Goal: Information Seeking & Learning: Learn about a topic

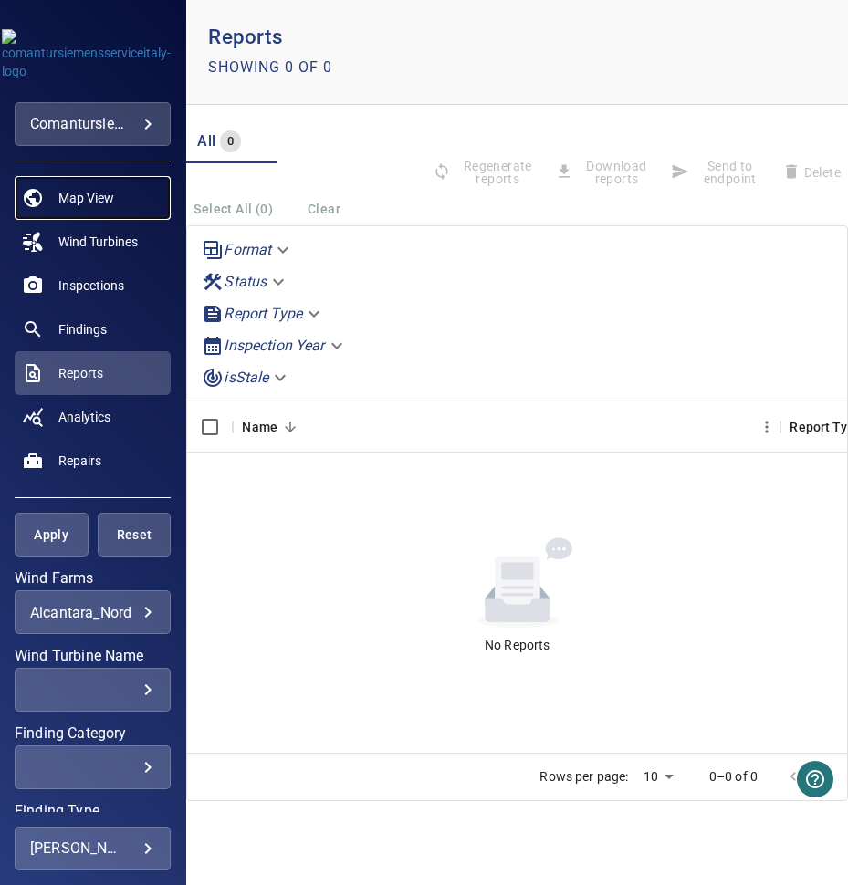
click at [74, 193] on span "Map View" at bounding box center [86, 198] width 56 height 18
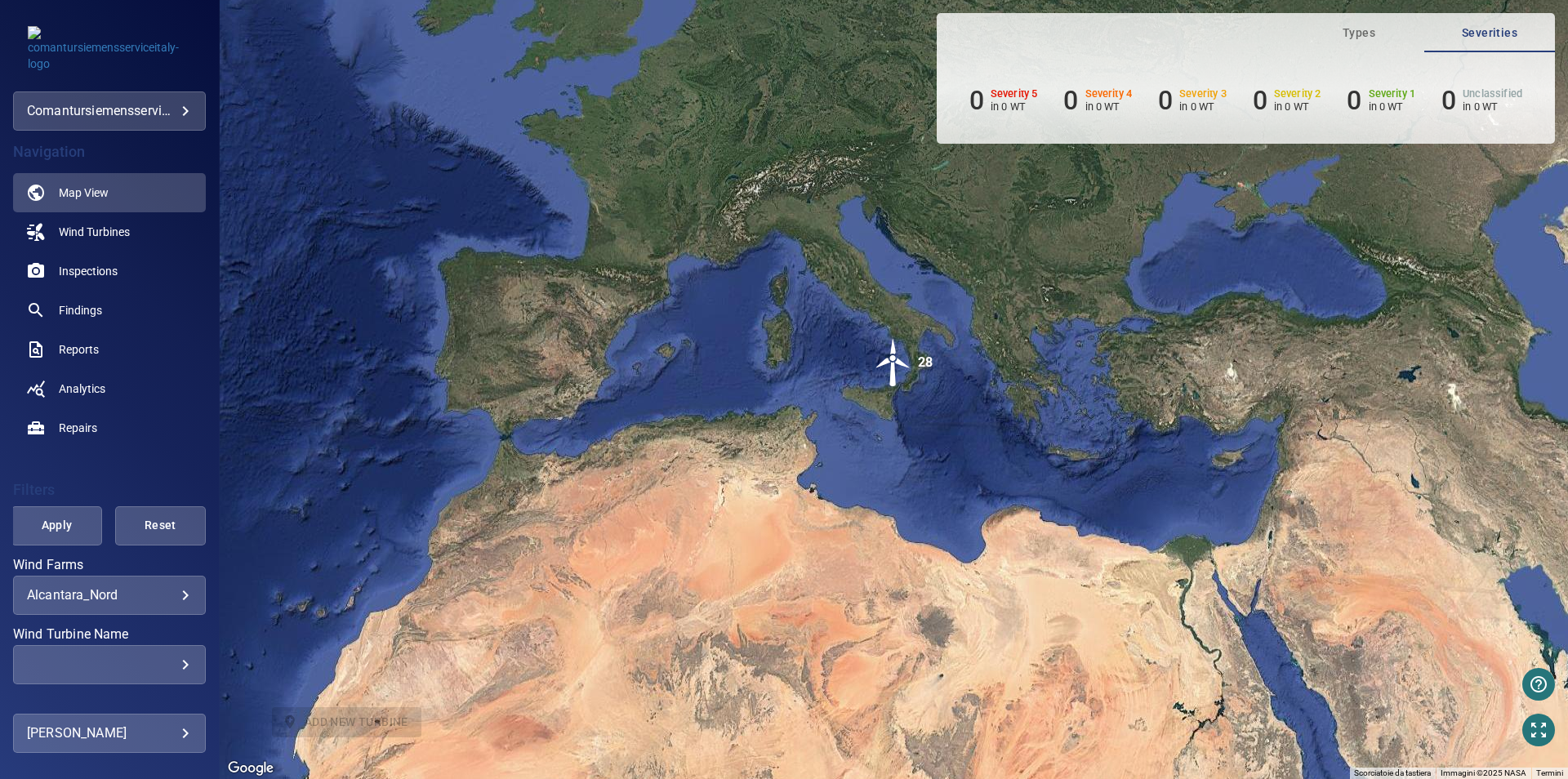
click at [177, 587] on body "**********" at bounding box center [784, 390] width 1568 height 779
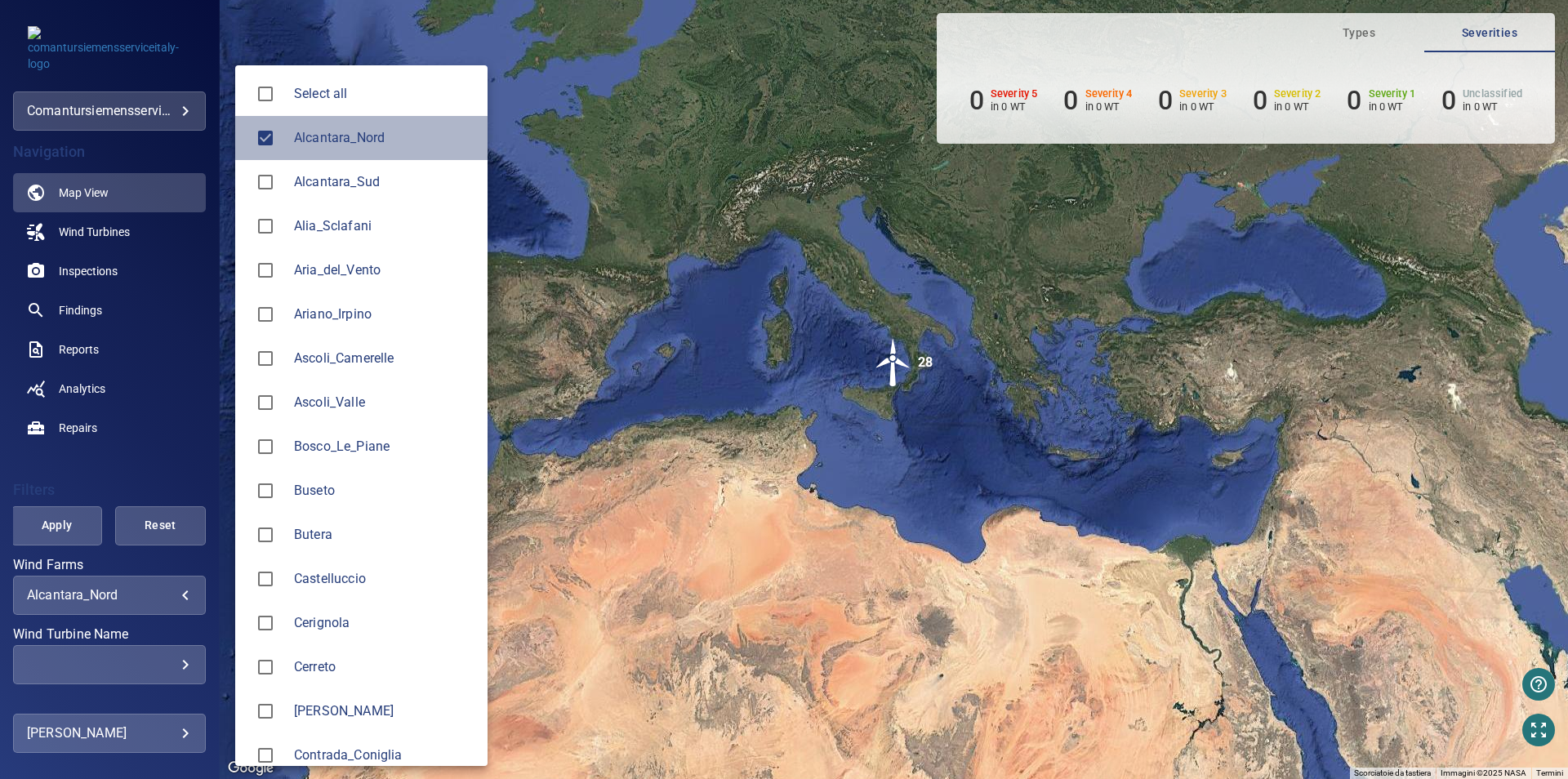
click at [363, 138] on span "Alcantara_Nord" at bounding box center [384, 138] width 181 height 20
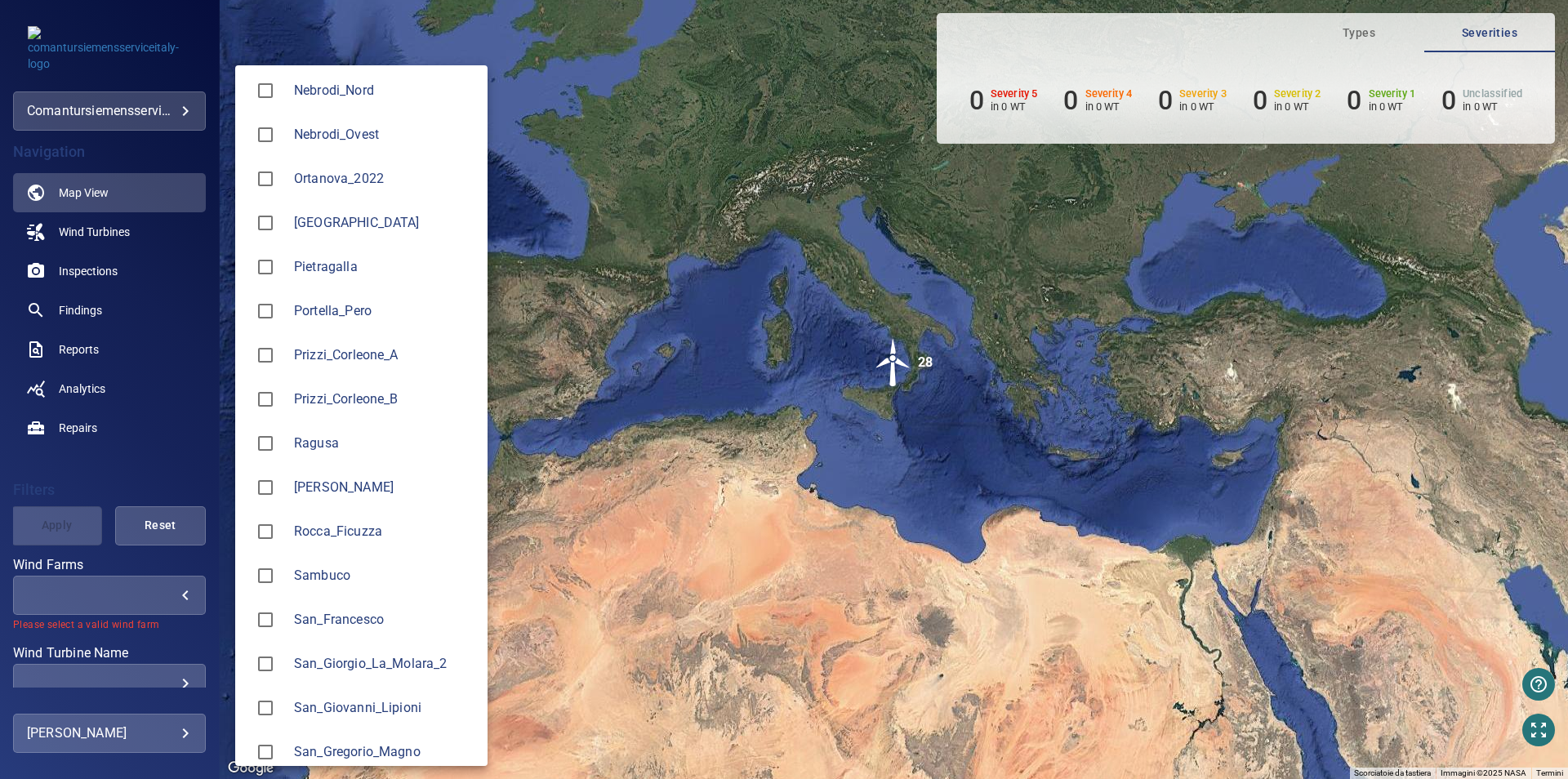
scroll to position [1495, 0]
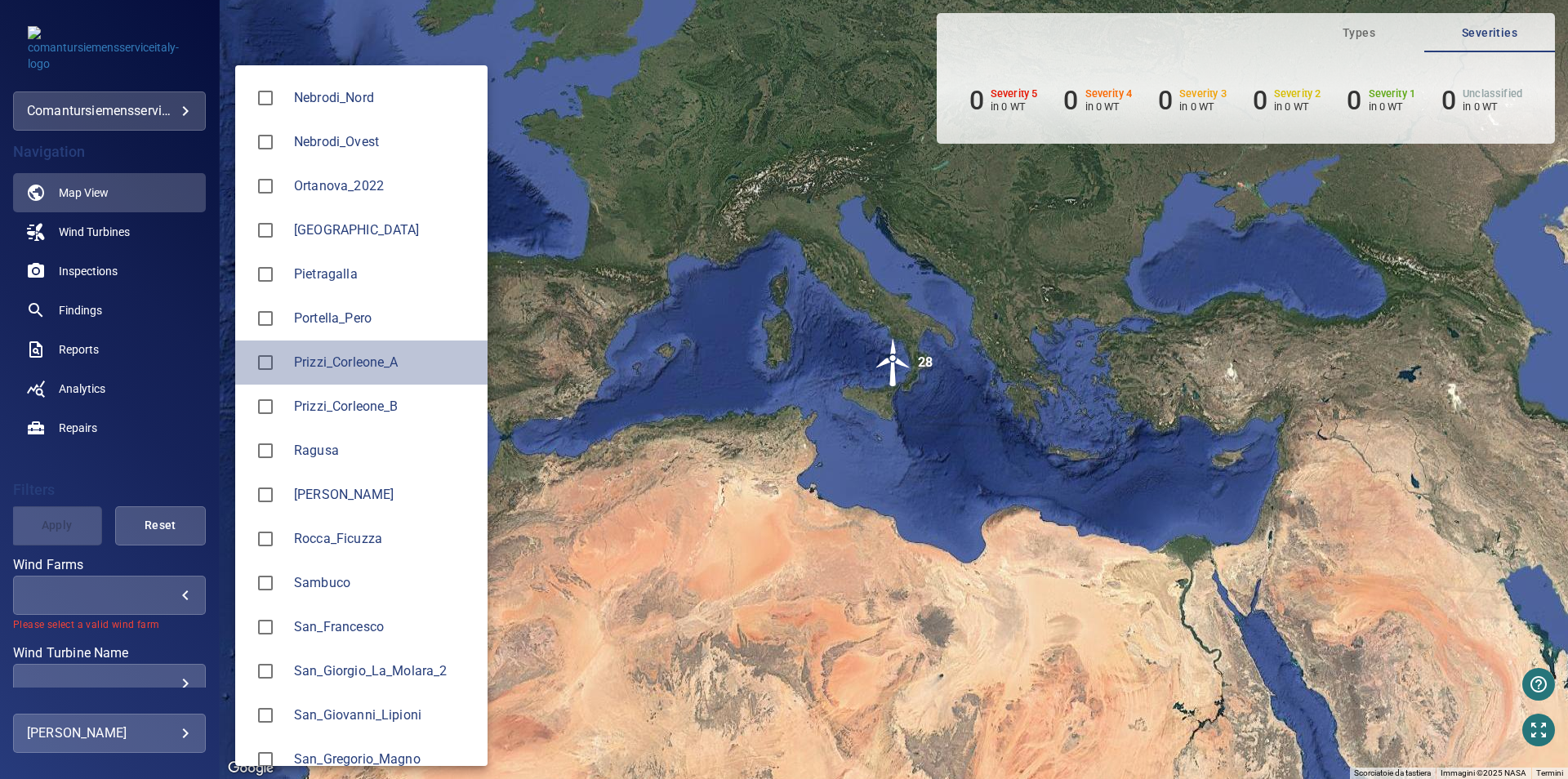
click at [406, 353] on span "Prizzi_Corleone_A" at bounding box center [384, 363] width 181 height 20
type input "**********"
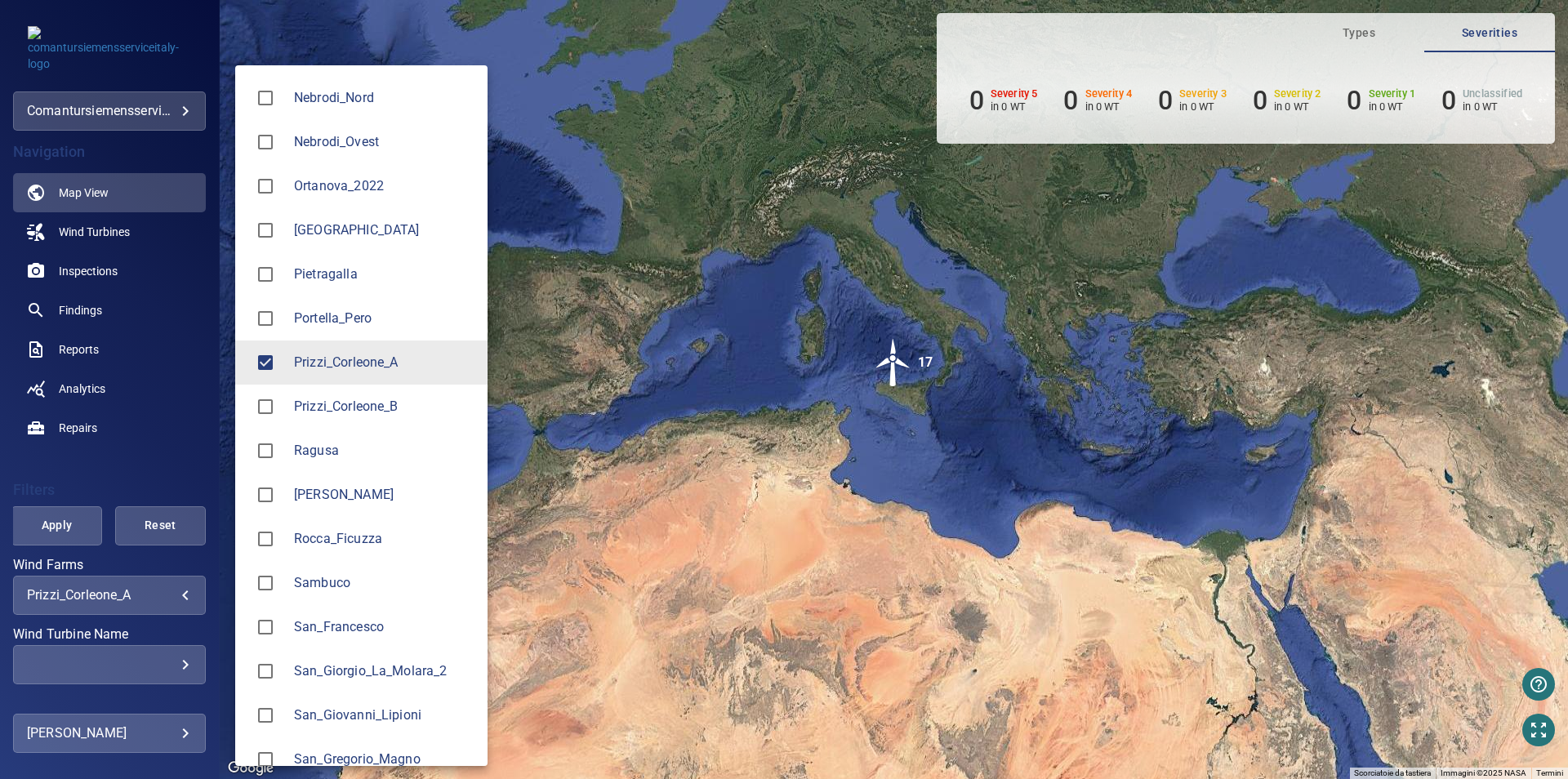
click at [100, 276] on div at bounding box center [784, 390] width 1568 height 779
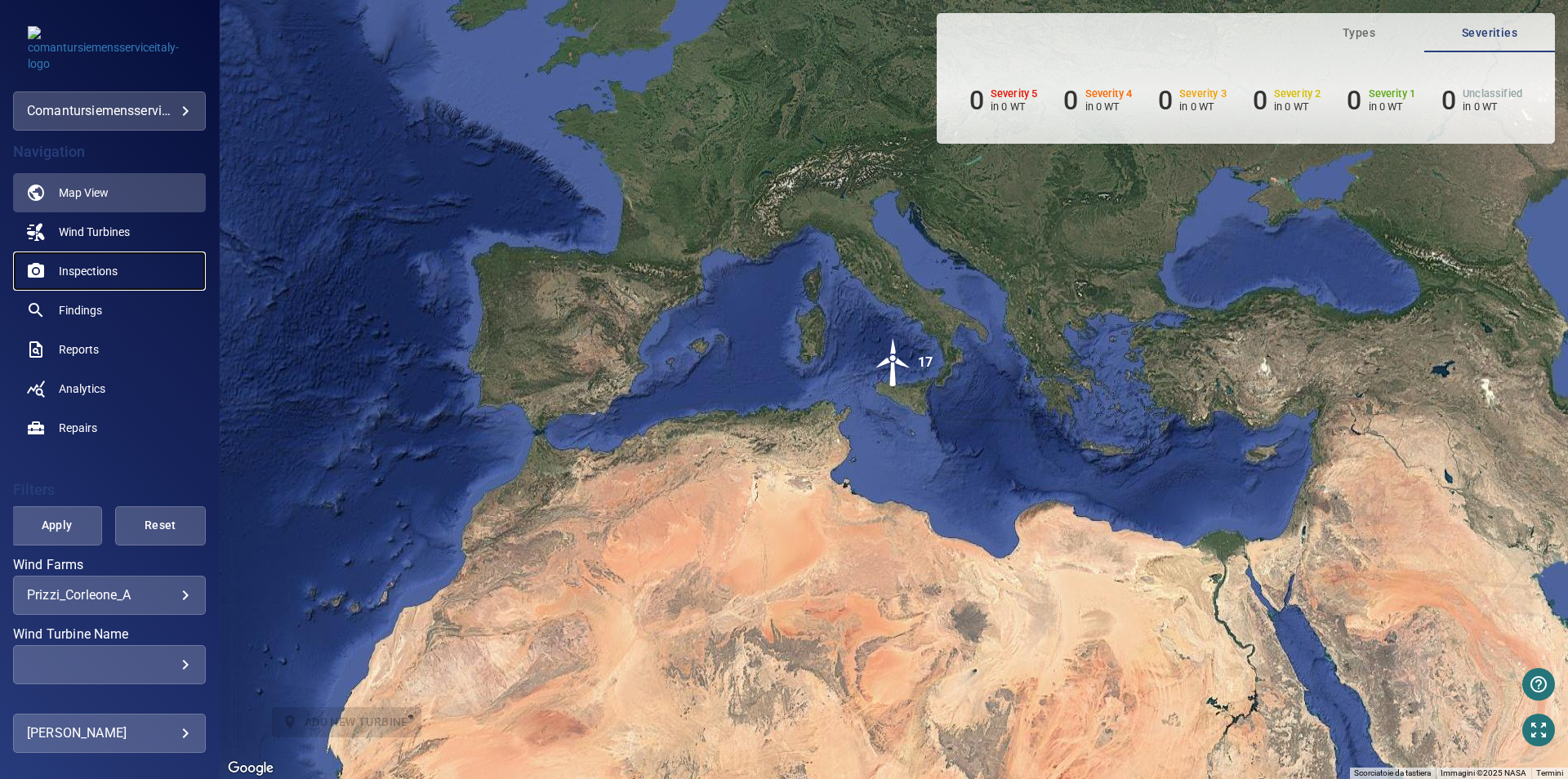
click at [100, 271] on span "Inspections" at bounding box center [89, 271] width 59 height 16
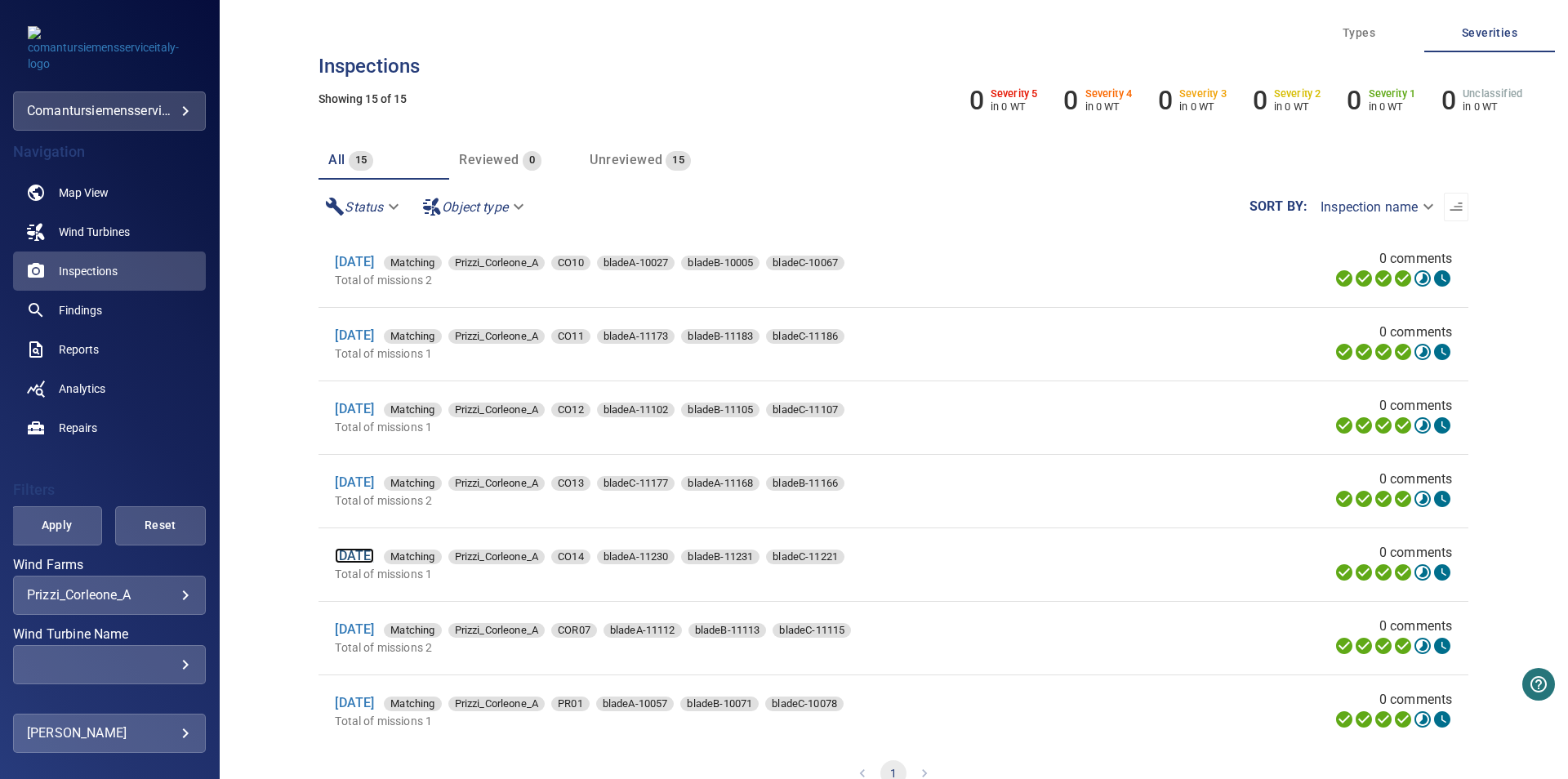
click at [374, 555] on link "[DATE]" at bounding box center [354, 555] width 39 height 15
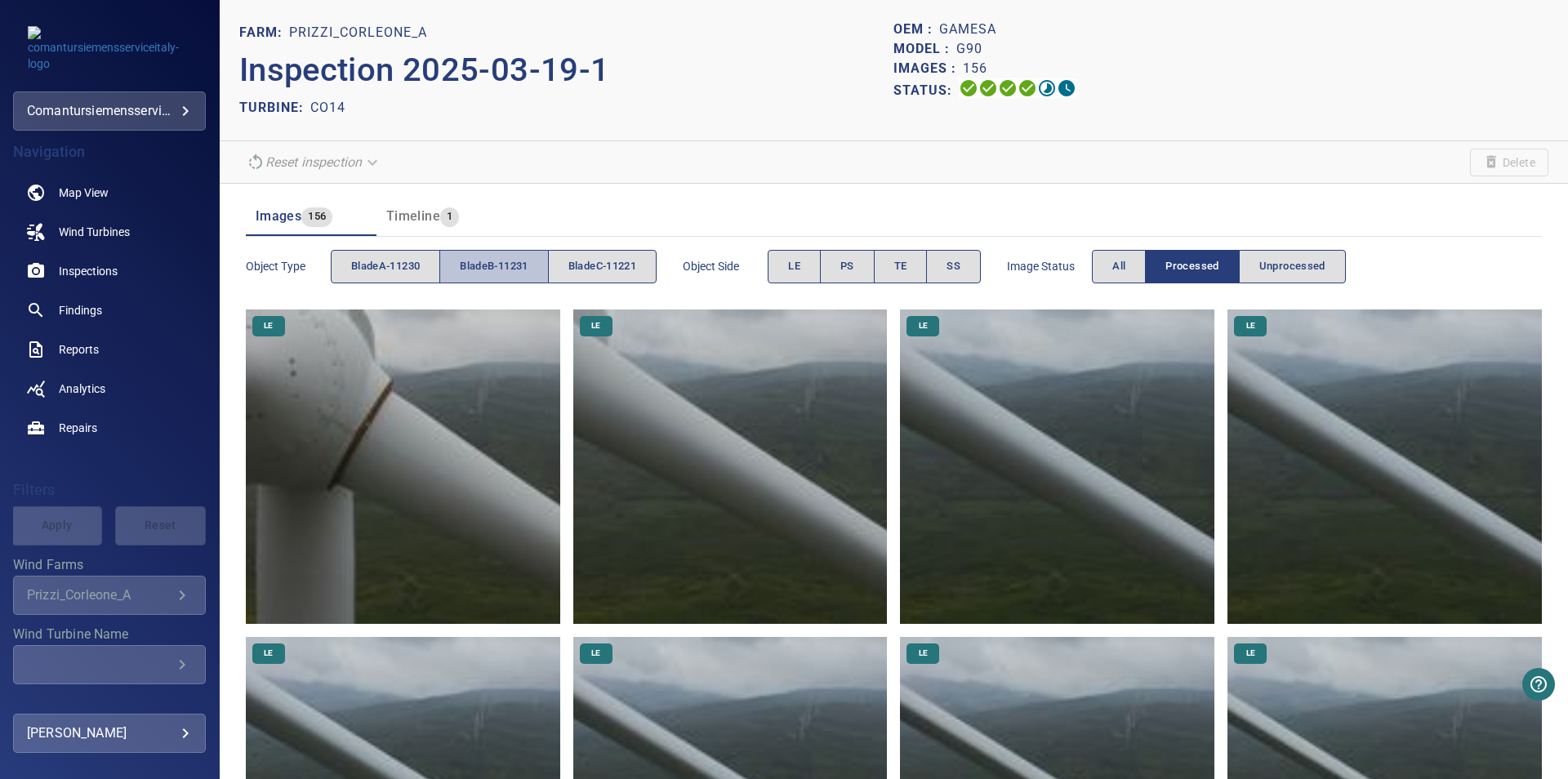
click at [514, 257] on span "bladeB-11231" at bounding box center [494, 266] width 68 height 19
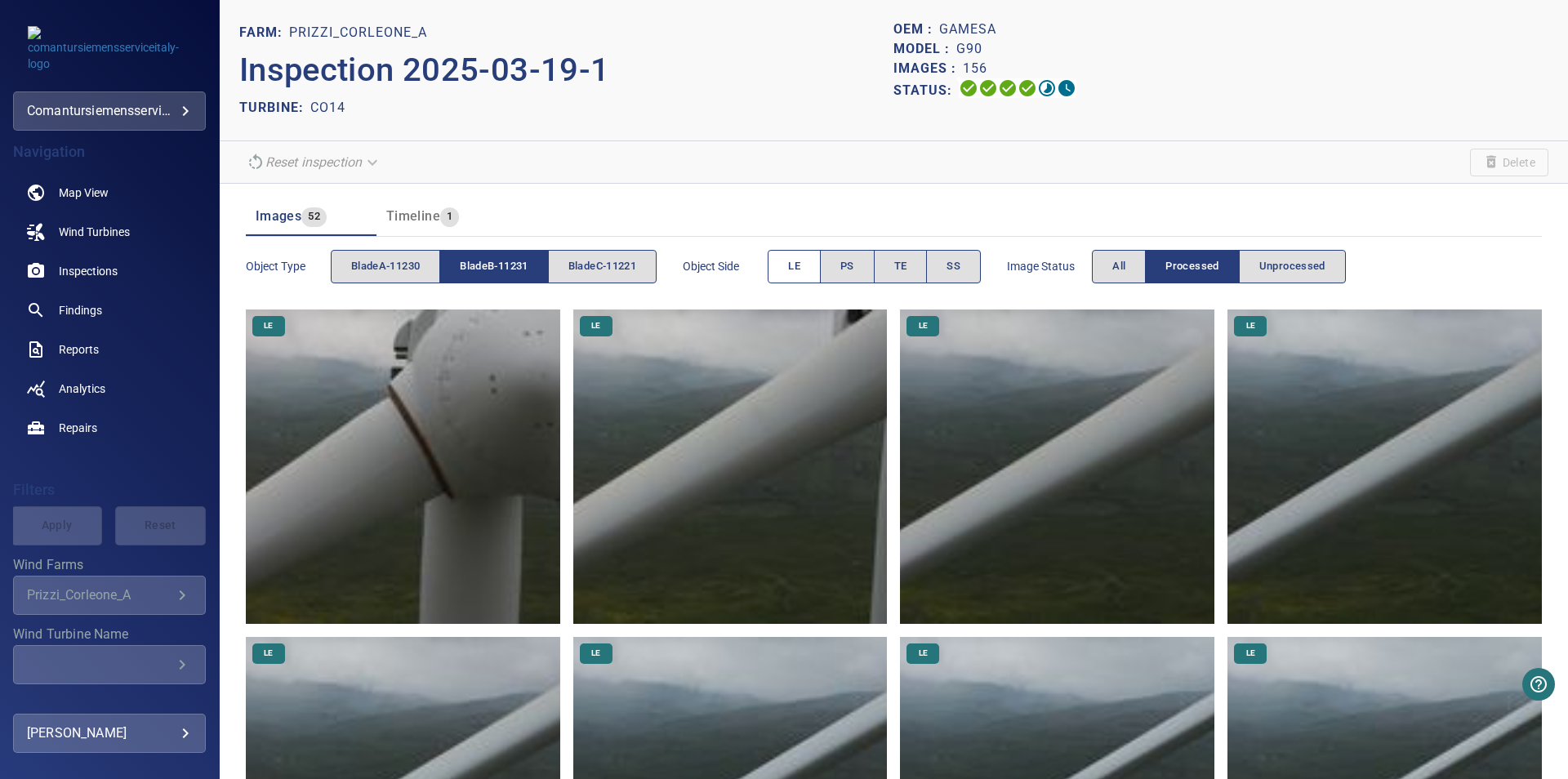
click at [758, 256] on button "LE" at bounding box center [794, 266] width 53 height 33
click at [758, 264] on span "LE" at bounding box center [794, 266] width 13 height 19
click at [758, 266] on button "PS" at bounding box center [847, 266] width 55 height 33
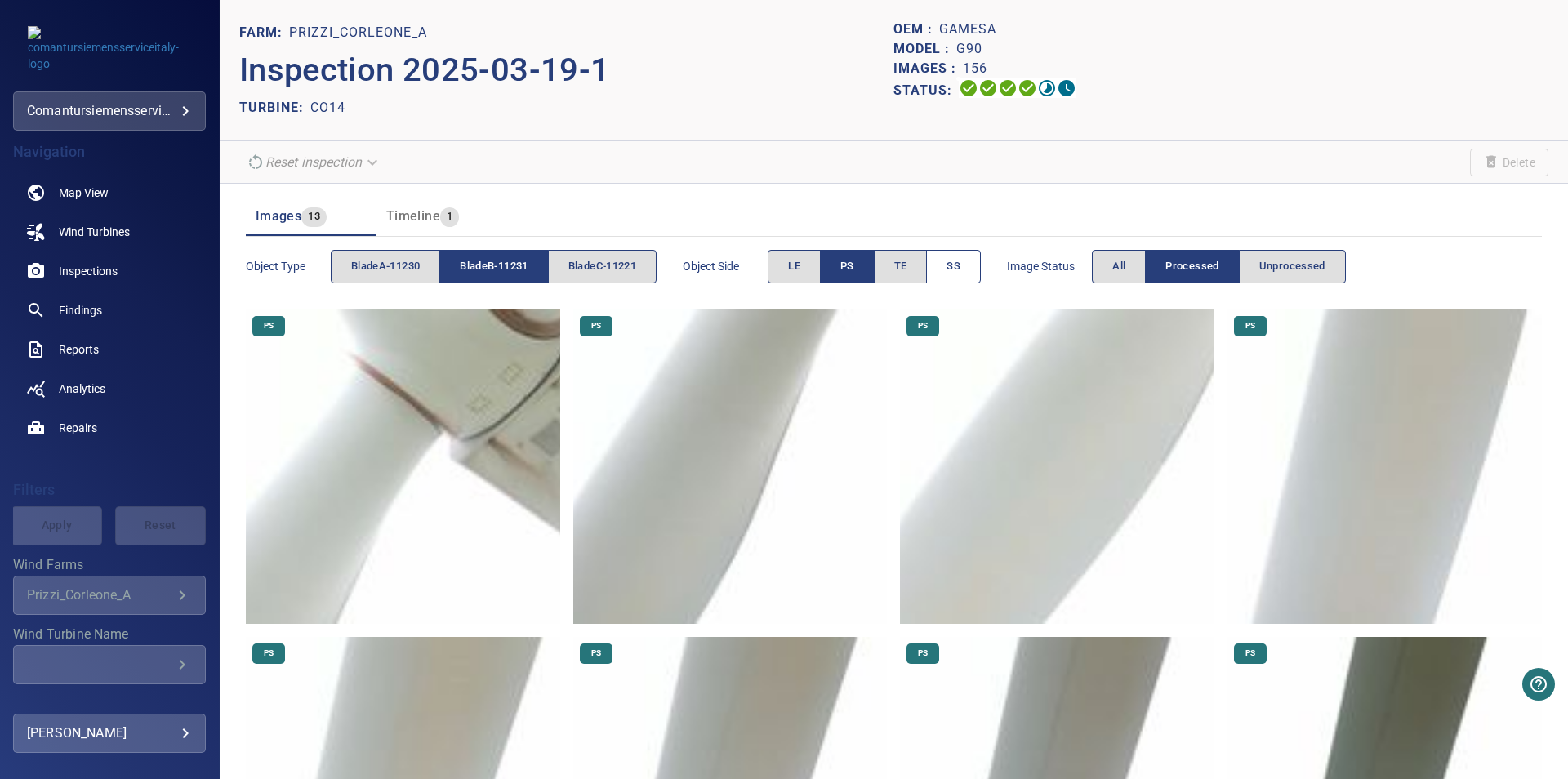
click at [758, 256] on button "SS" at bounding box center [953, 266] width 55 height 33
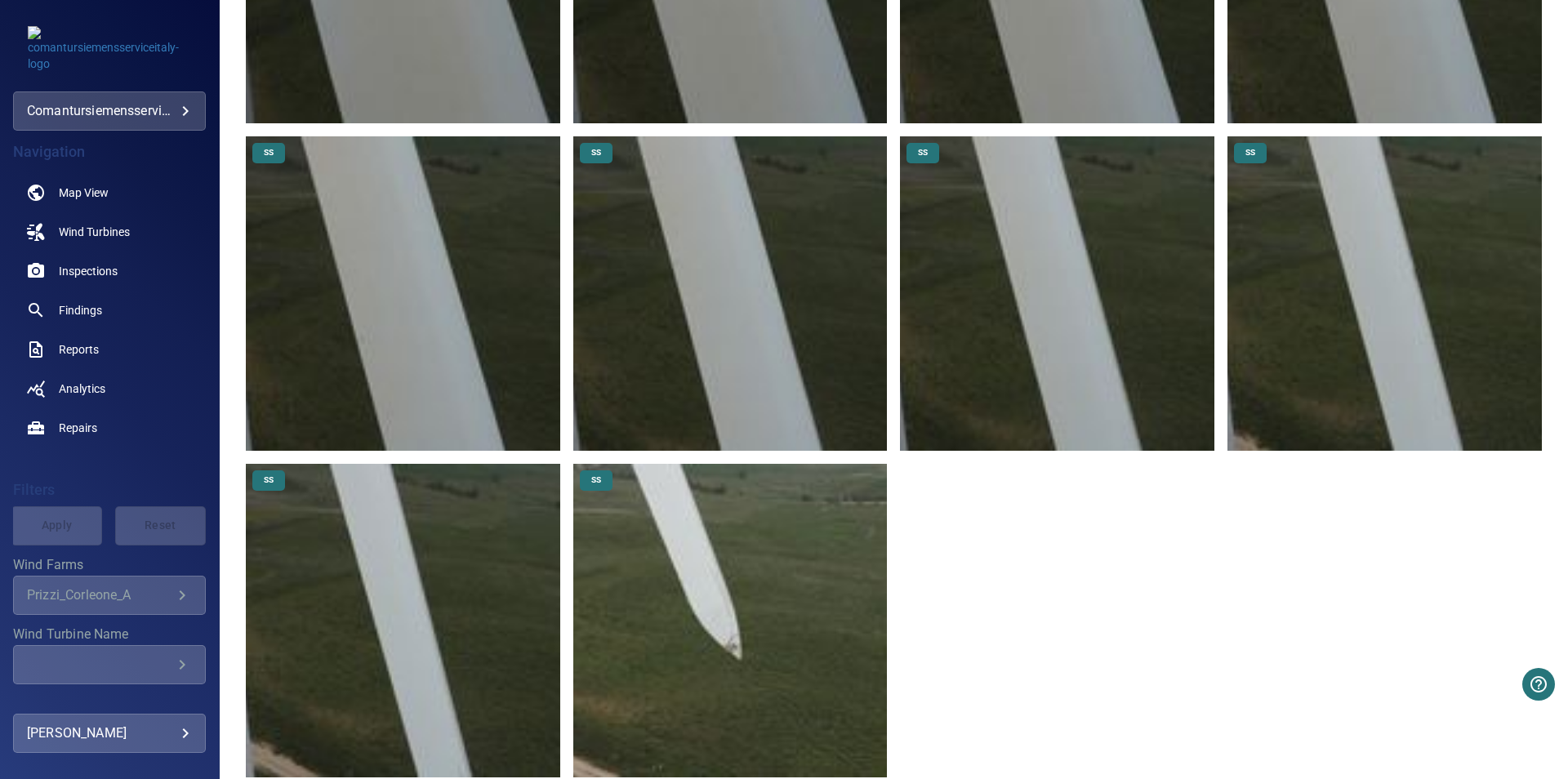
scroll to position [1828, 0]
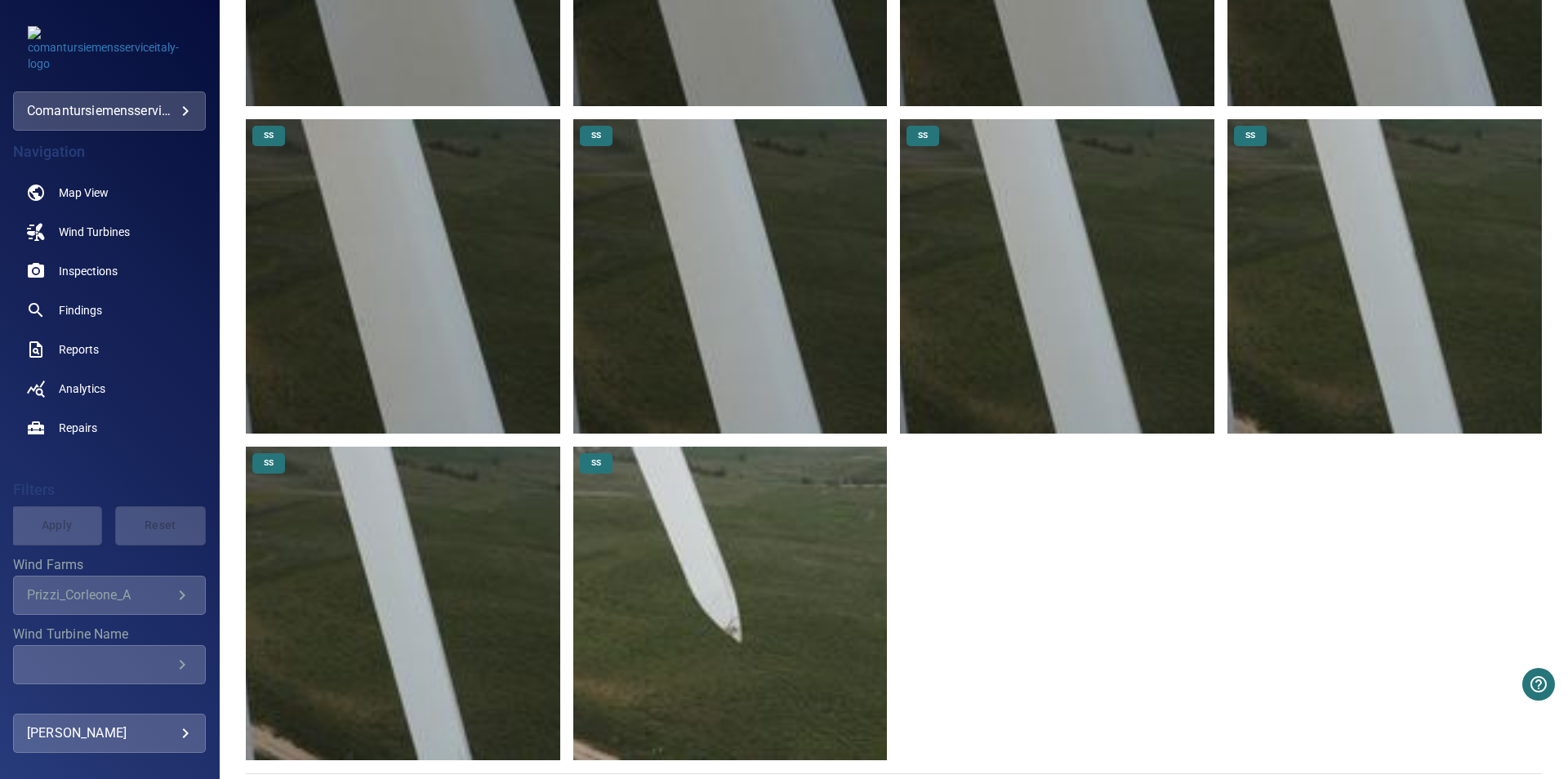
click at [758, 668] on img at bounding box center [729, 604] width 314 height 314
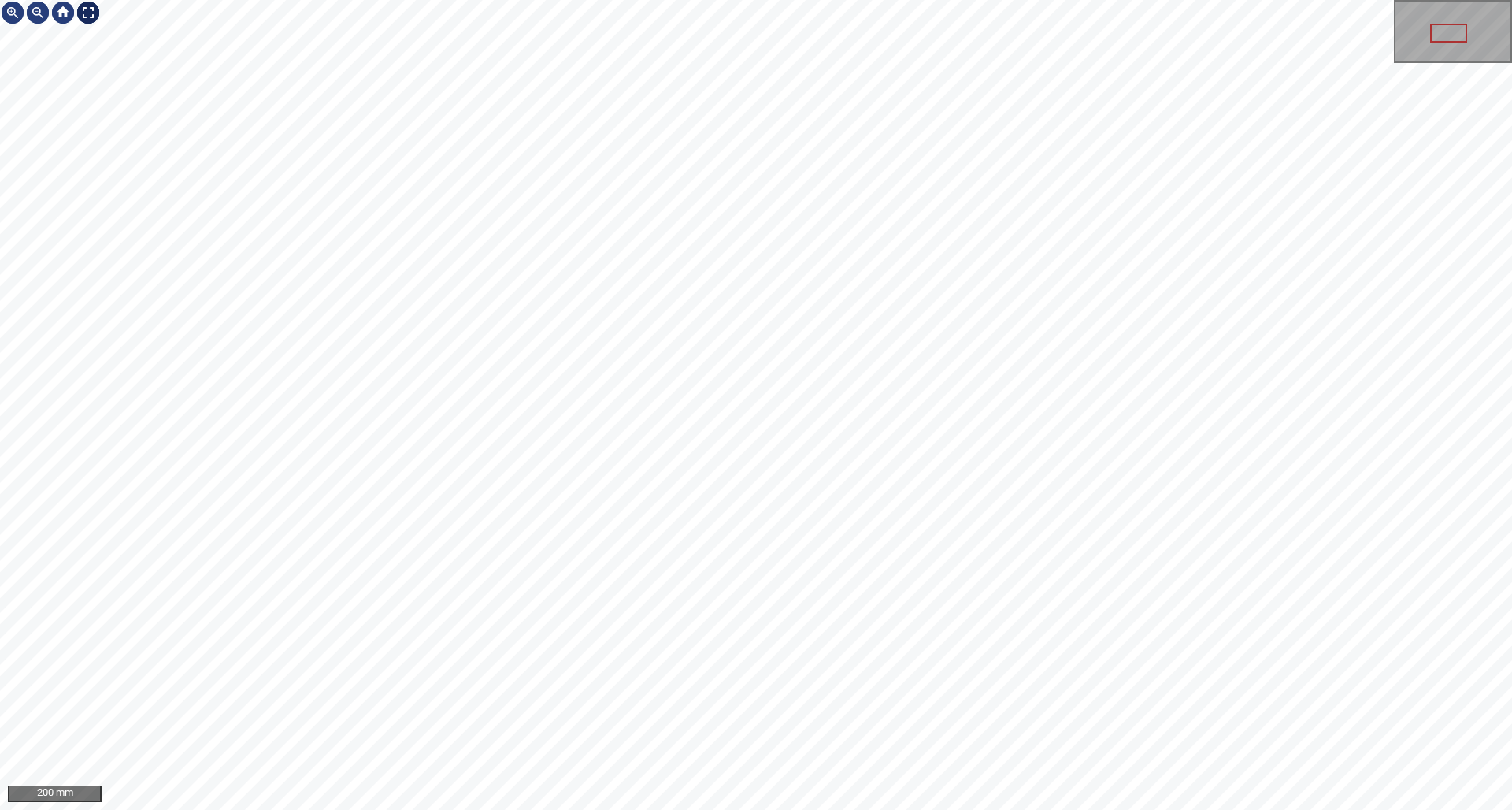
click at [89, 9] on div at bounding box center [88, 12] width 25 height 25
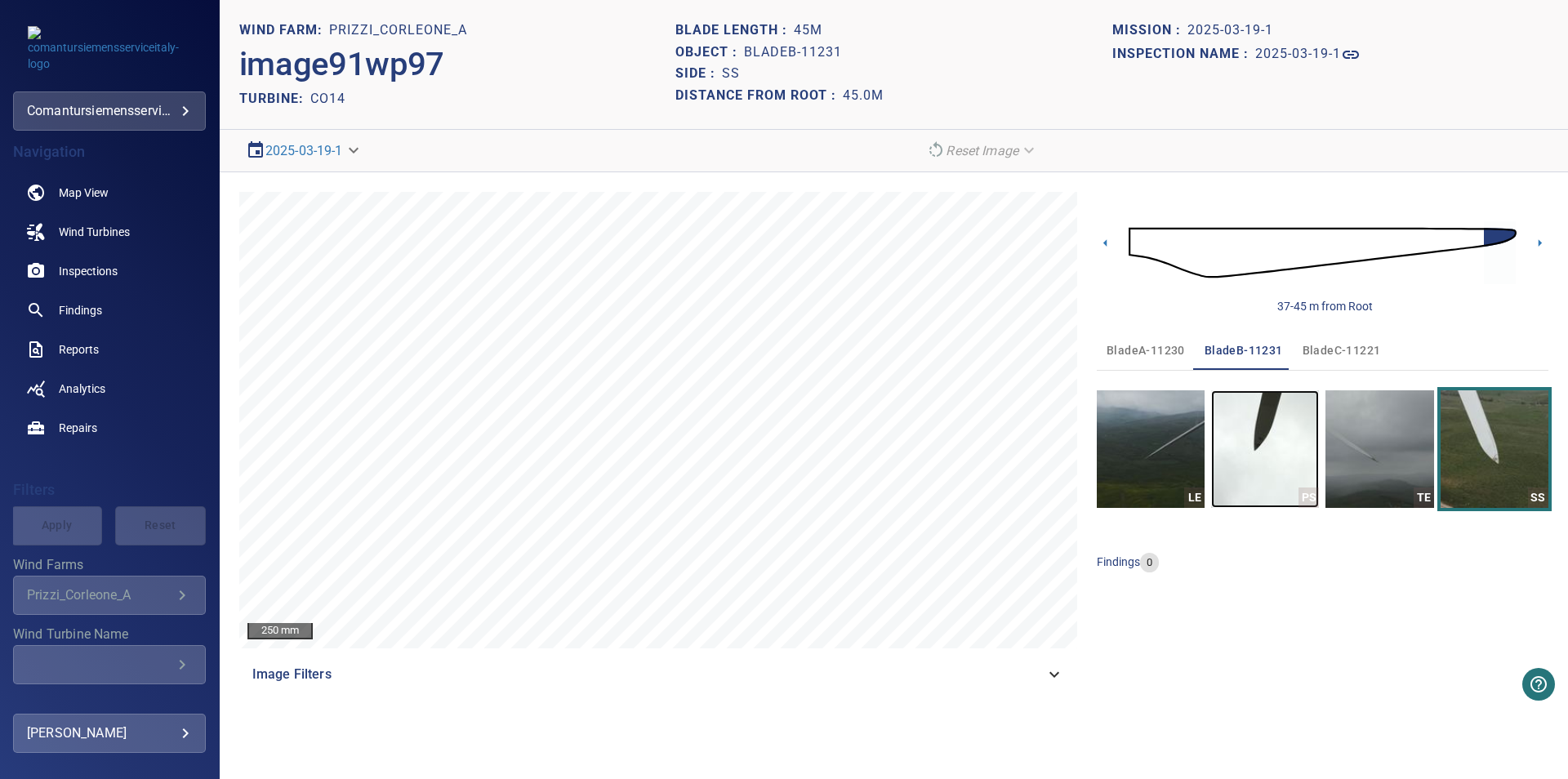
click at [758, 490] on div "PS" at bounding box center [1308, 498] width 21 height 21
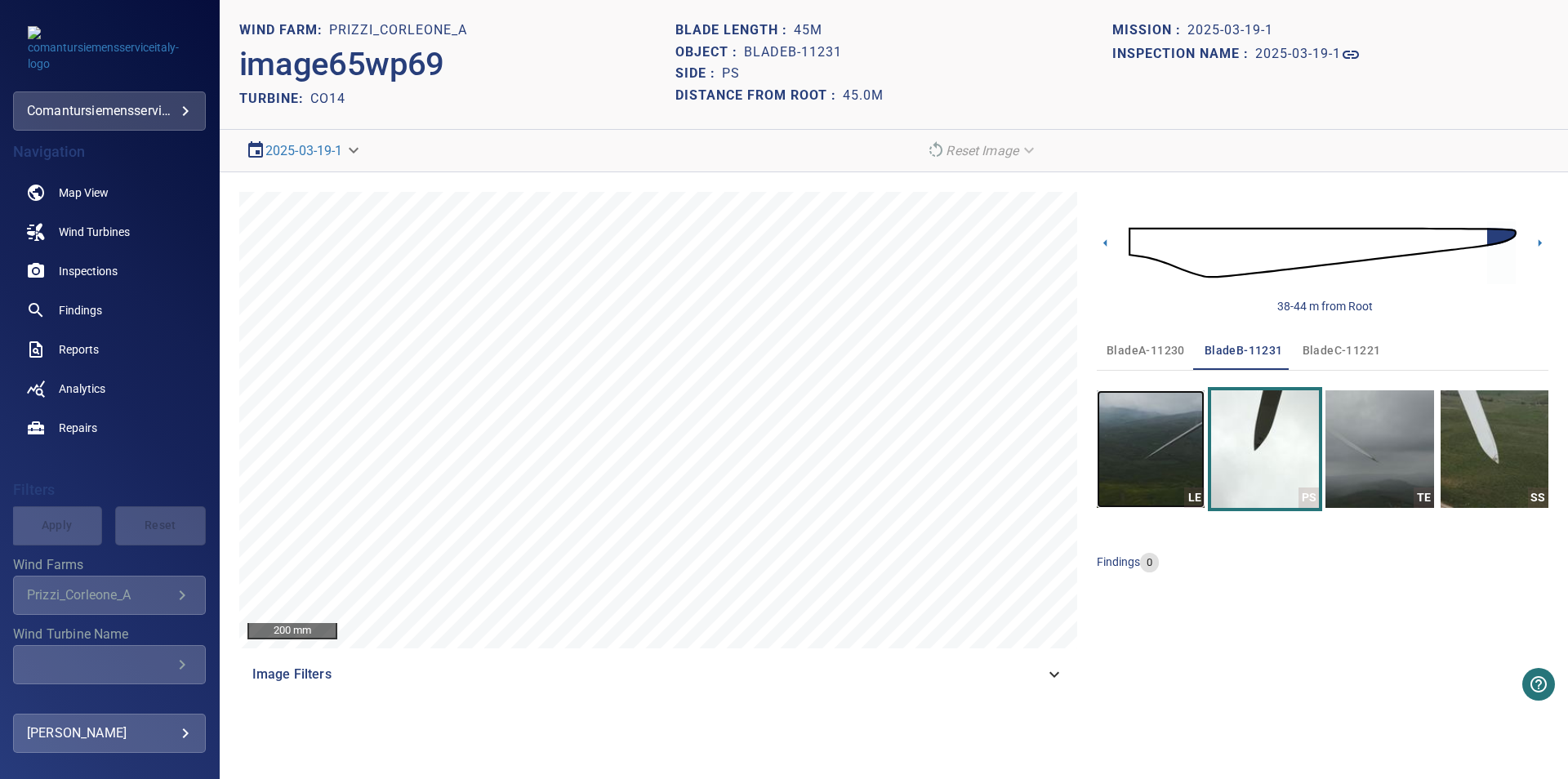
click at [758, 441] on img "button" at bounding box center [1150, 449] width 107 height 117
